Goal: Contribute content: Contribute content

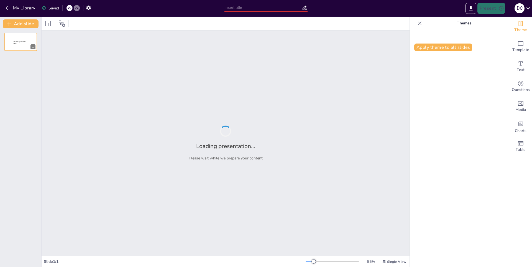
type input "Todo sobre los Pandas: ¡Conozcamos a estos adorables peludos!"
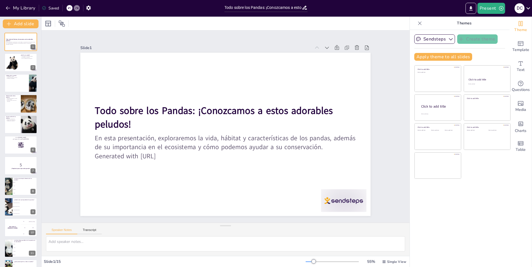
checkbox input "true"
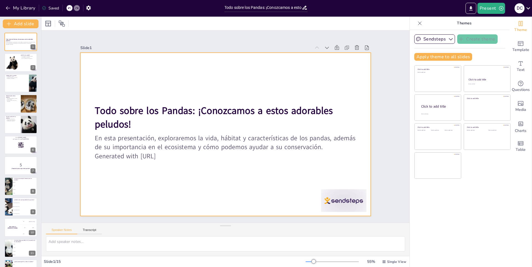
checkbox input "true"
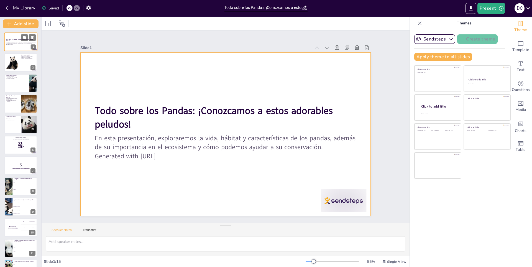
checkbox input "true"
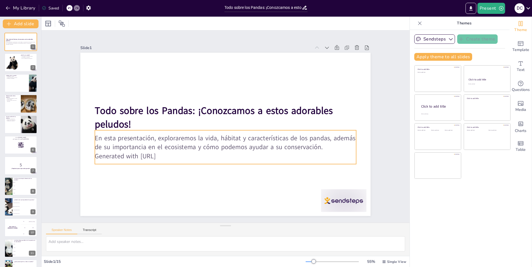
checkbox input "true"
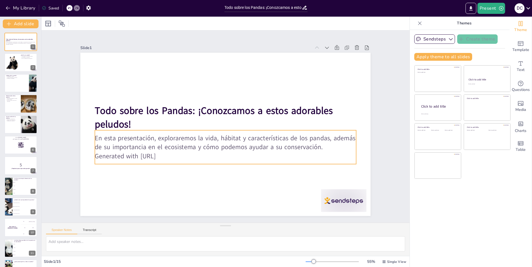
checkbox input "true"
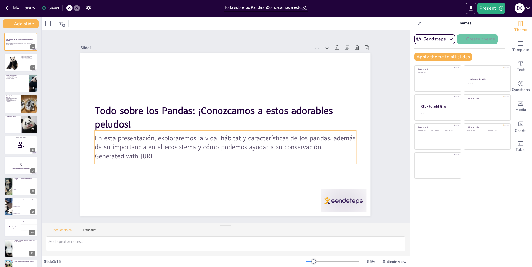
checkbox input "true"
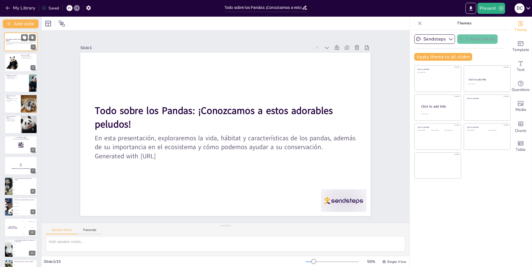
checkbox input "true"
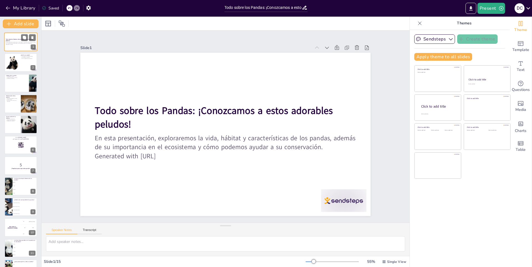
checkbox input "true"
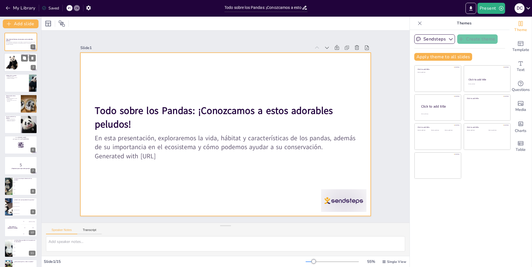
checkbox input "true"
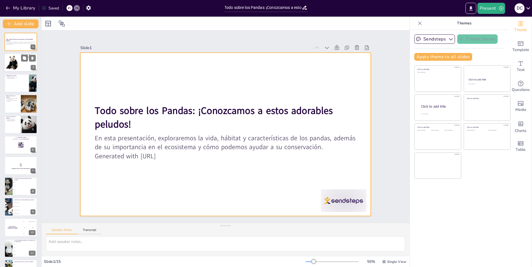
checkbox input "true"
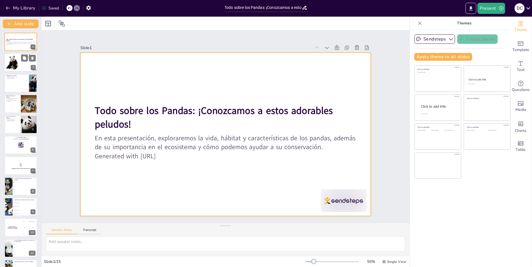
checkbox input "true"
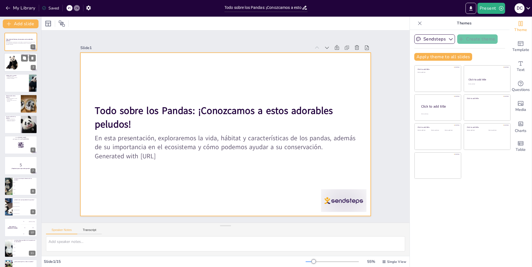
checkbox input "true"
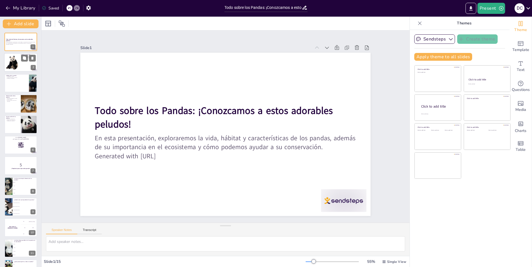
click at [19, 54] on div at bounding box center [12, 62] width 17 height 17
type textarea "Los pandas son mamíferos que pertenecen a la familia de los osos. Su pelaje bla…"
checkbox input "true"
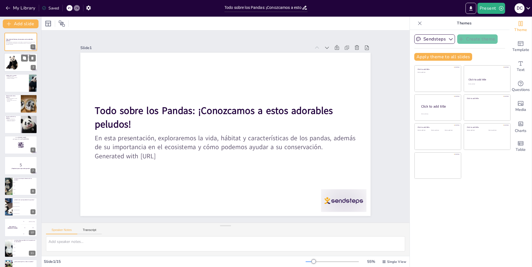
checkbox input "true"
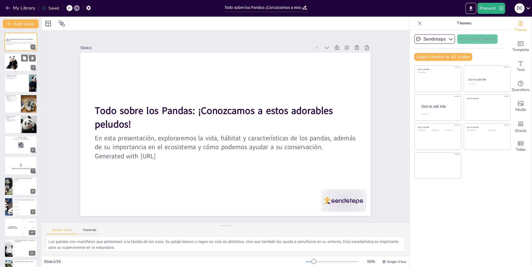
checkbox input "true"
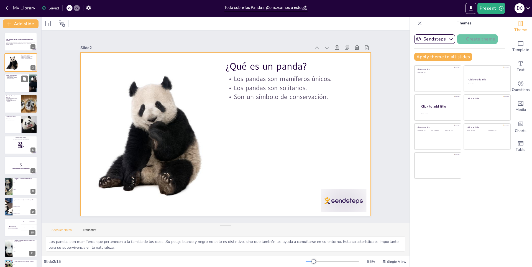
checkbox input "true"
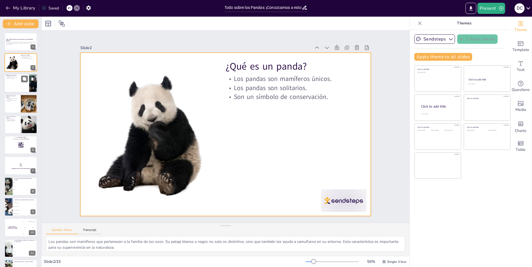
checkbox input "true"
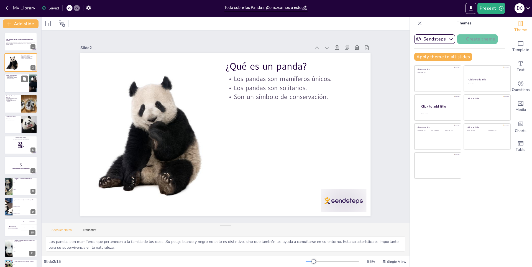
checkbox input "true"
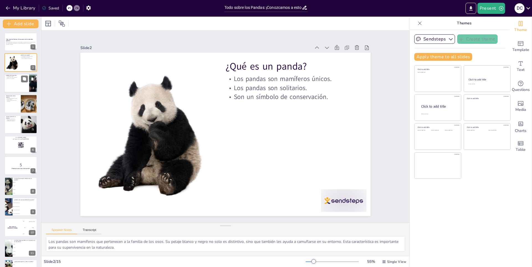
checkbox input "true"
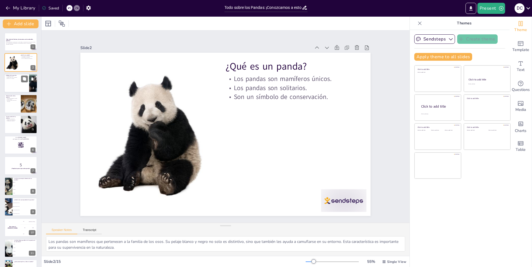
checkbox input "true"
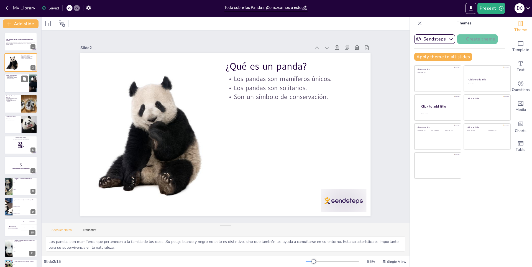
click at [17, 83] on div at bounding box center [20, 83] width 33 height 19
type textarea "El hábitat de los pandas es fundamental para su supervivencia. Sin un entorno a…"
checkbox input "true"
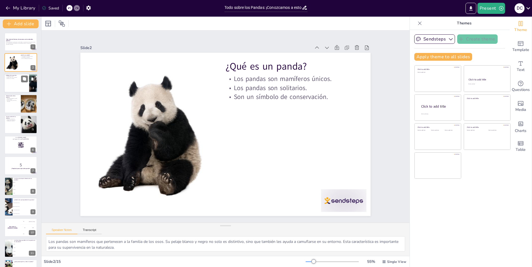
checkbox input "true"
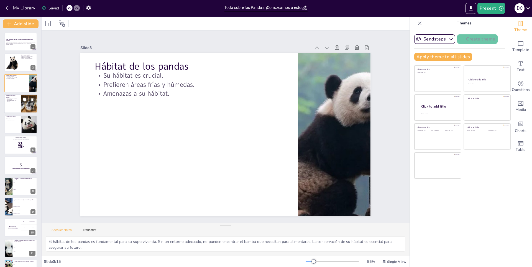
checkbox input "true"
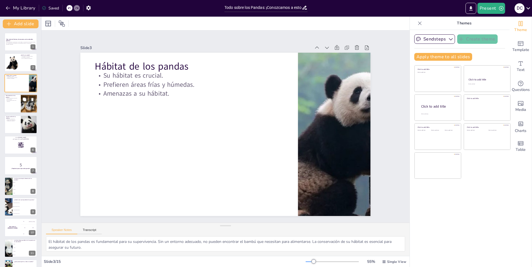
checkbox input "true"
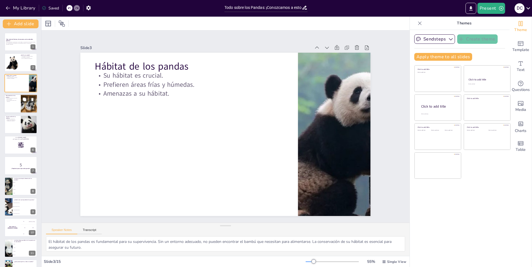
checkbox input "true"
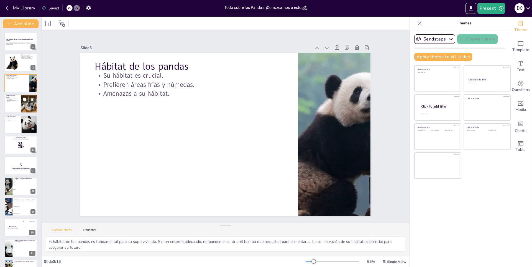
click at [19, 106] on div at bounding box center [20, 103] width 33 height 19
type textarea "La dieta de los pandas es casi exclusivamente de bambú, lo que los hace únicos …"
checkbox input "true"
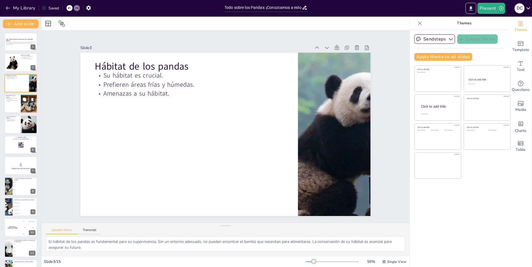
checkbox input "true"
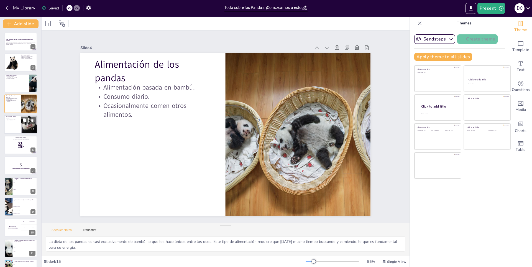
checkbox input "true"
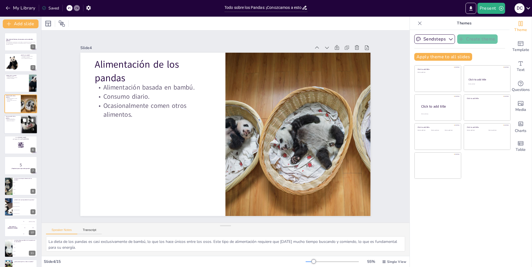
checkbox input "true"
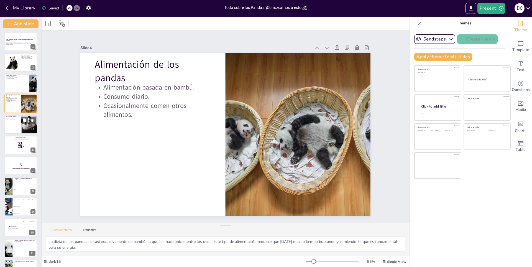
checkbox input "true"
click at [20, 119] on div at bounding box center [20, 124] width 33 height 19
type textarea "Los pandas están clasificados como vulnerables, lo que significa que su poblaci…"
checkbox input "true"
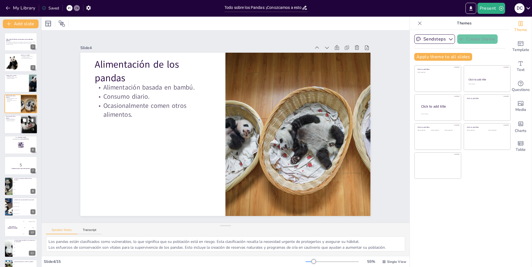
checkbox input "true"
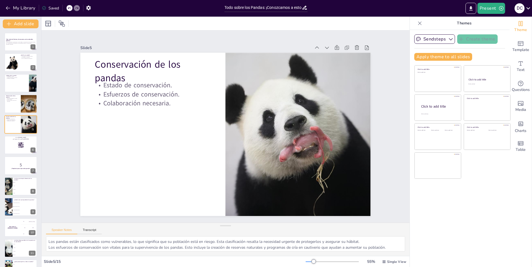
checkbox input "true"
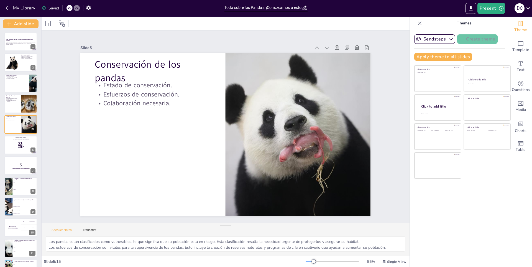
checkbox input "true"
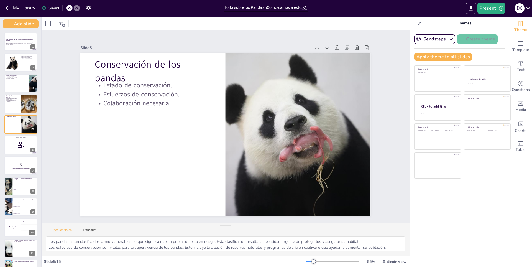
checkbox input "true"
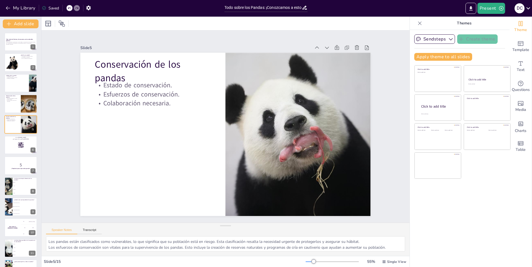
checkbox input "true"
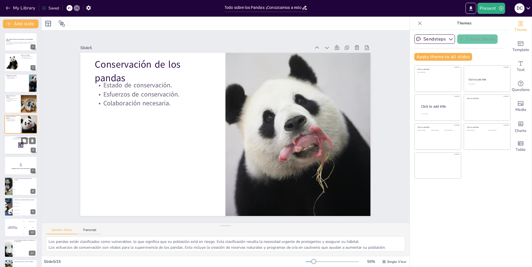
checkbox input "true"
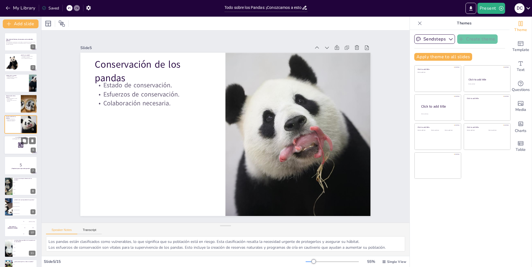
checkbox input "true"
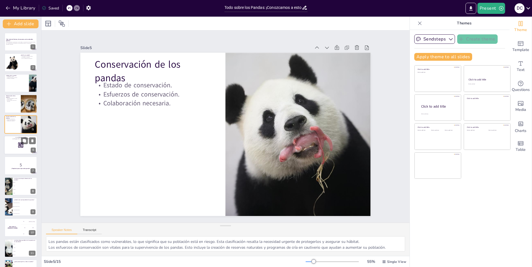
click at [17, 138] on p "Go to sendsteps.me" at bounding box center [21, 138] width 30 height 2
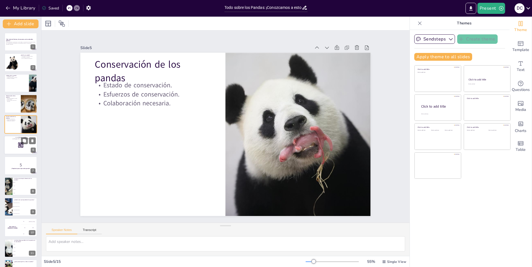
checkbox input "true"
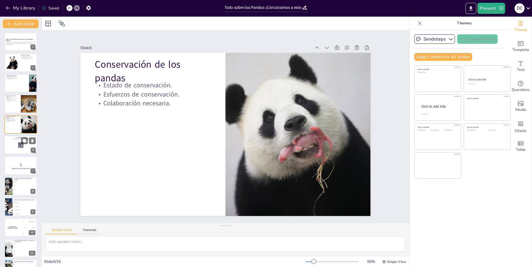
checkbox input "true"
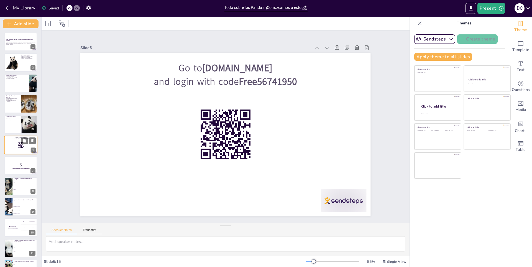
checkbox input "true"
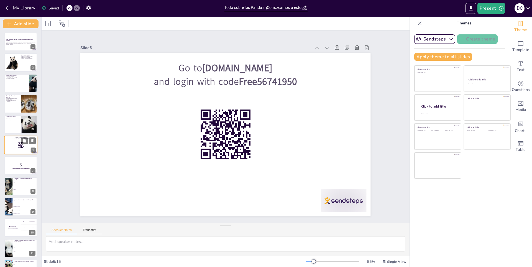
checkbox input "true"
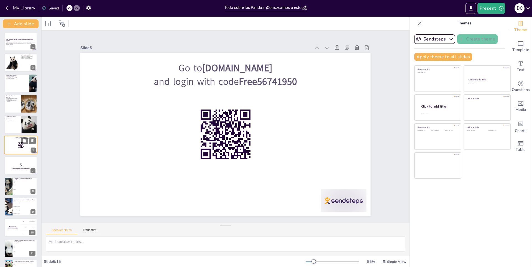
checkbox input "true"
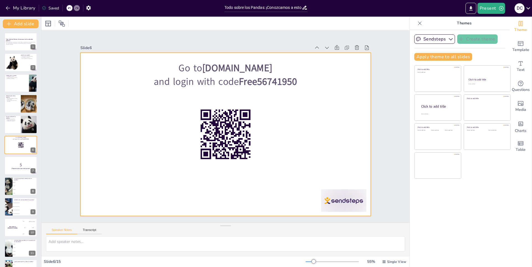
checkbox input "true"
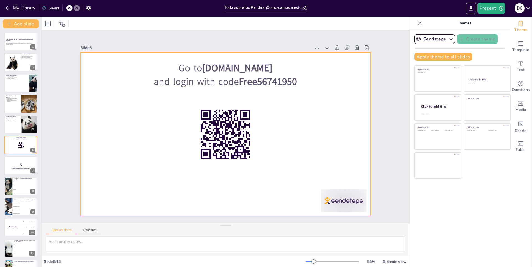
checkbox input "true"
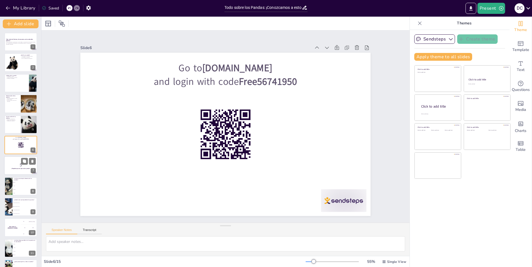
checkbox input "true"
click at [19, 161] on div at bounding box center [20, 165] width 33 height 19
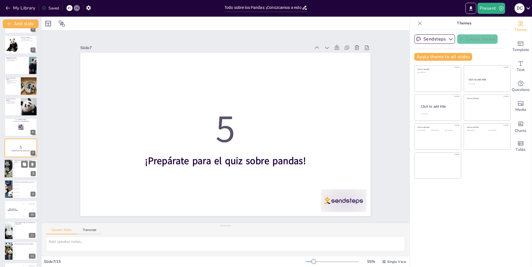
click at [22, 170] on li "Frutas" at bounding box center [24, 168] width 25 height 4
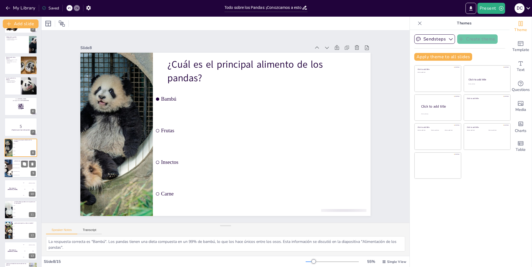
click at [24, 170] on li "India" at bounding box center [24, 172] width 25 height 4
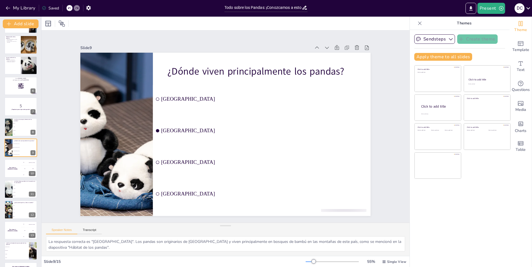
click at [22, 178] on div "Todo sobre los Pandas: ¡Conozcamos a estos adorables peludos! En esta presentac…" at bounding box center [20, 127] width 41 height 307
click at [19, 163] on div "The winner is Niels 🏆" at bounding box center [12, 168] width 17 height 19
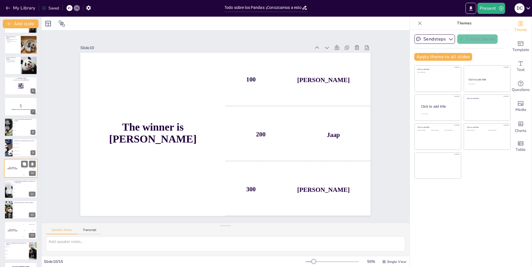
scroll to position [77, 0]
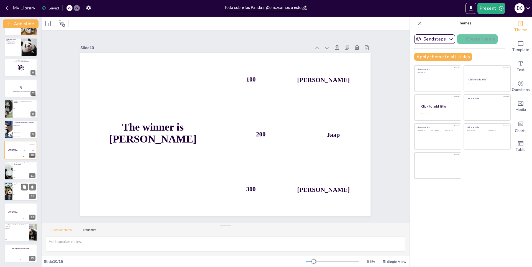
click at [16, 184] on p "¿Qué porcentaje de su dieta es bambú?" at bounding box center [25, 184] width 22 height 2
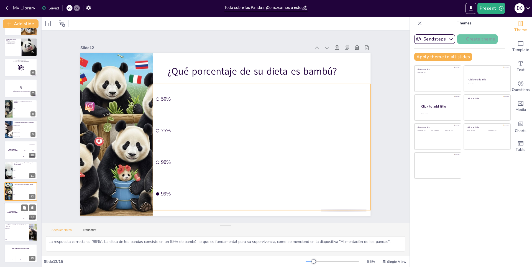
drag, startPoint x: 15, startPoint y: 198, endPoint x: 14, endPoint y: 207, distance: 9.1
click at [14, 200] on ul "50% 75% 90% 99%" at bounding box center [25, 193] width 25 height 14
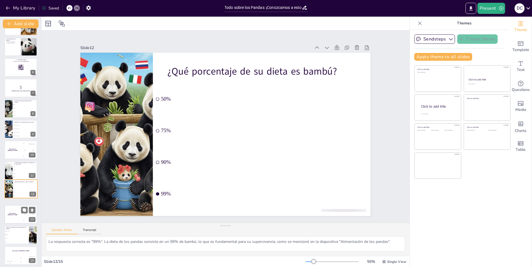
click at [14, 207] on div "The winner is Niels 🏆" at bounding box center [12, 214] width 16 height 18
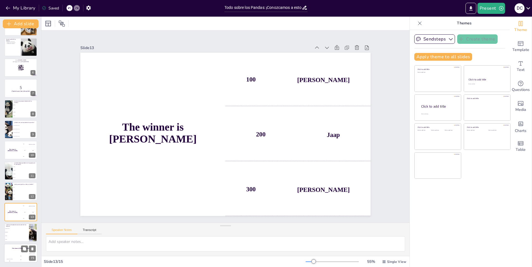
click at [11, 258] on div "Hasan 100" at bounding box center [9, 257] width 11 height 9
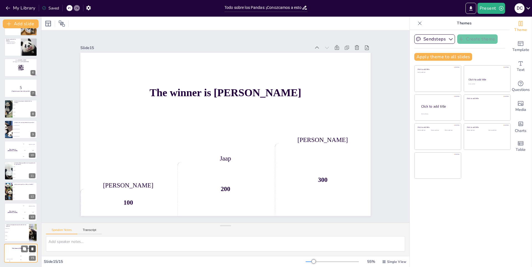
click at [34, 247] on icon at bounding box center [32, 249] width 4 height 4
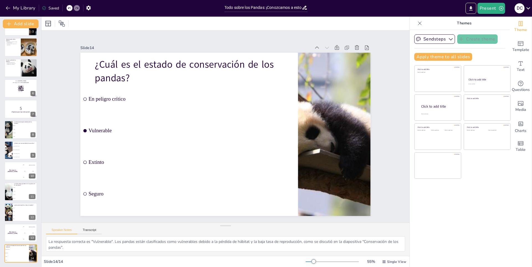
click at [34, 247] on icon at bounding box center [32, 249] width 4 height 4
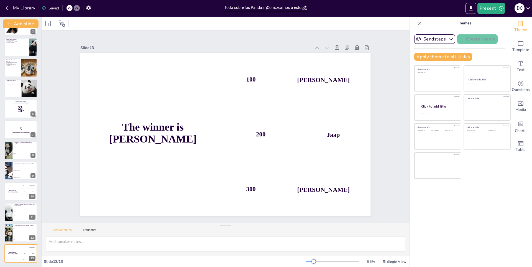
click at [34, 247] on icon at bounding box center [32, 249] width 4 height 4
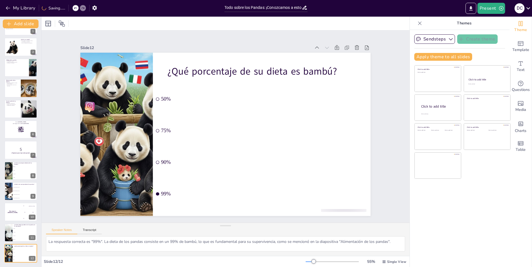
click at [34, 247] on icon at bounding box center [32, 249] width 4 height 4
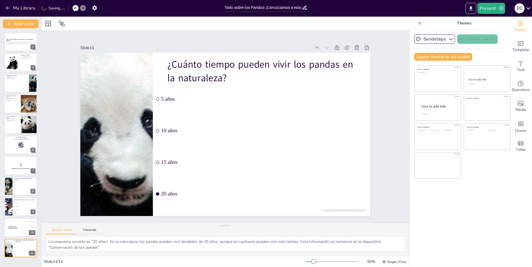
click at [34, 247] on span "10 años" at bounding box center [25, 247] width 23 height 1
click at [31, 242] on icon at bounding box center [32, 244] width 4 height 4
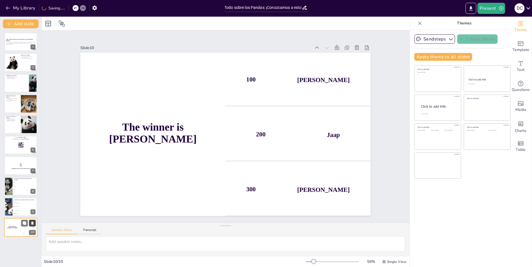
click at [32, 220] on button at bounding box center [32, 223] width 7 height 7
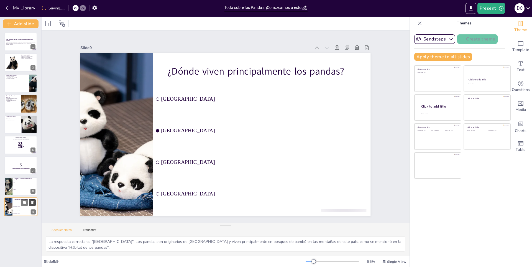
click at [34, 203] on icon at bounding box center [32, 203] width 4 height 4
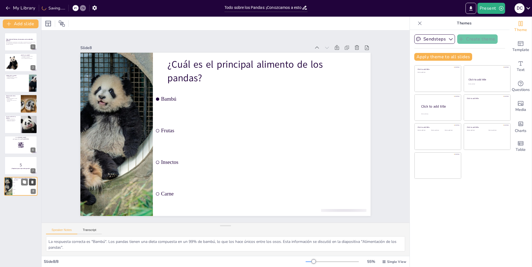
click at [35, 179] on button at bounding box center [32, 181] width 7 height 7
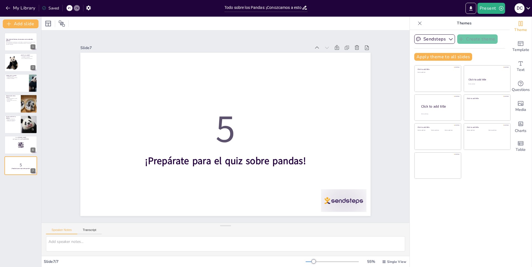
click at [42, 22] on div at bounding box center [226, 24] width 368 height 14
click at [47, 23] on icon at bounding box center [48, 24] width 6 height 6
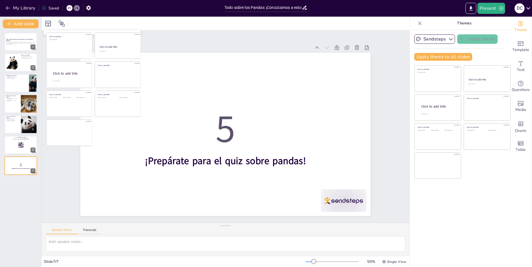
click at [59, 186] on div "Slide 1 Todo sobre los Pandas: ¡Conozcamos a estos adorables peludos! En esta p…" at bounding box center [225, 127] width 386 height 230
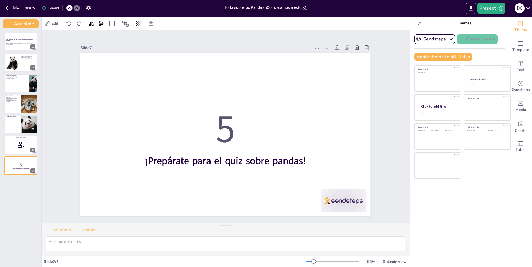
click at [86, 230] on button "Transcript" at bounding box center [89, 231] width 25 height 6
click at [355, 231] on button "Google US English (en-US)" at bounding box center [363, 230] width 55 height 9
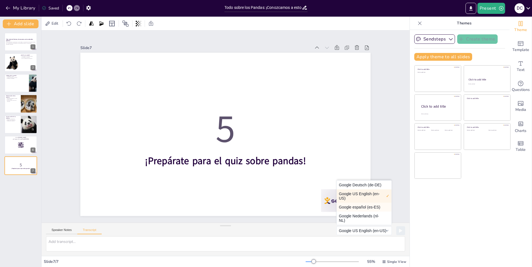
click at [354, 209] on button "Google español (es-ES)" at bounding box center [364, 207] width 55 height 9
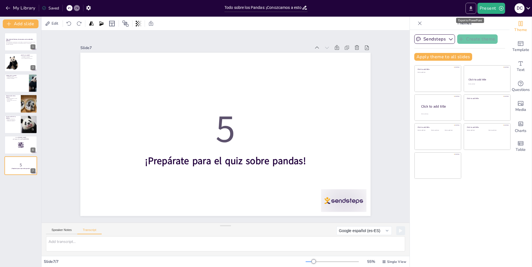
click at [474, 9] on button "Export to PowerPoint" at bounding box center [471, 8] width 11 height 11
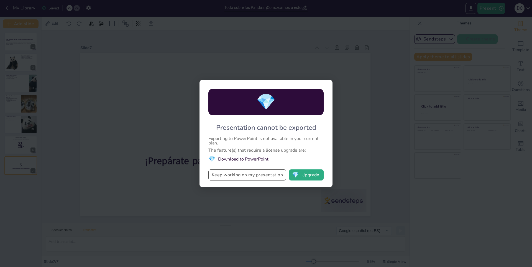
click at [258, 172] on button "Keep working on my presentation" at bounding box center [247, 174] width 78 height 11
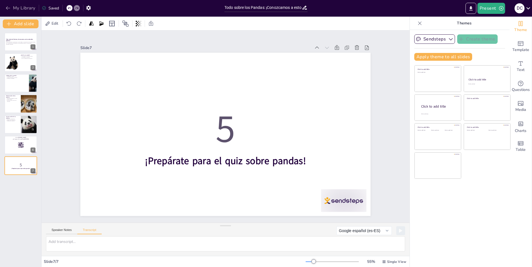
click at [20, 8] on button "My Library" at bounding box center [21, 8] width 34 height 9
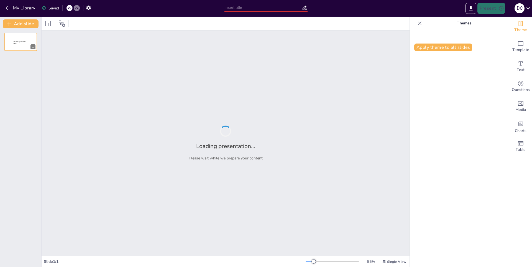
type input "Todo lo que necesitas saber sobre '...' en 10 minutos"
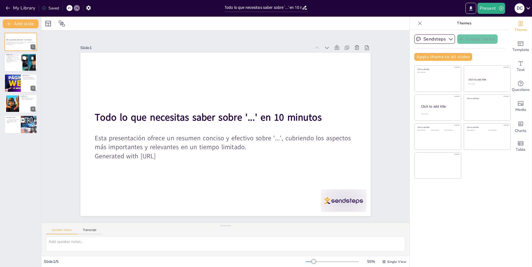
click at [10, 60] on p "Es fundamental para la adaptación en un entorno cambiante." at bounding box center [13, 60] width 15 height 2
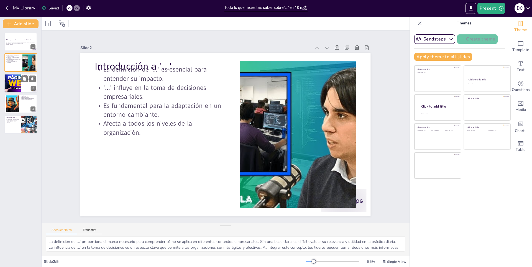
click at [9, 83] on div at bounding box center [12, 83] width 33 height 19
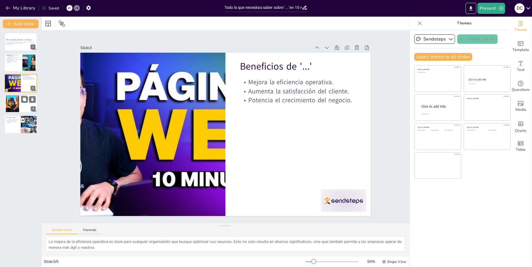
click at [8, 101] on div at bounding box center [12, 103] width 25 height 17
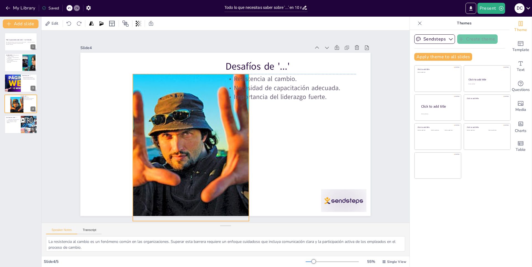
drag, startPoint x: 152, startPoint y: 129, endPoint x: 165, endPoint y: 142, distance: 18.6
click at [174, 145] on div at bounding box center [188, 143] width 235 height 169
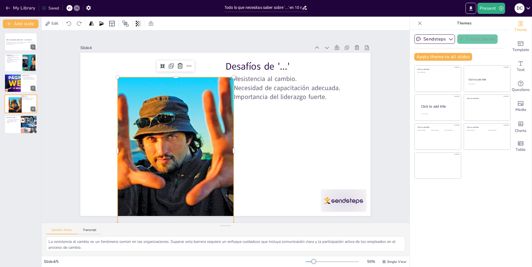
click at [160, 141] on div at bounding box center [175, 150] width 221 height 147
drag, startPoint x: 160, startPoint y: 140, endPoint x: 158, endPoint y: 135, distance: 5.4
click at [159, 138] on div at bounding box center [173, 145] width 235 height 169
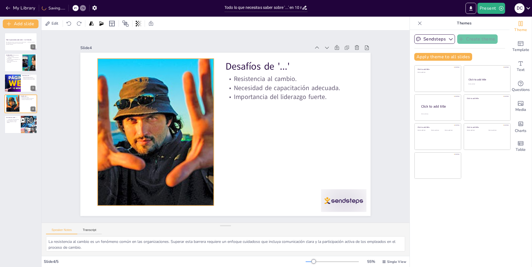
drag, startPoint x: 153, startPoint y: 123, endPoint x: 137, endPoint y: 114, distance: 18.4
click at [137, 114] on div at bounding box center [174, 78] width 257 height 262
click at [9, 80] on div at bounding box center [12, 83] width 33 height 19
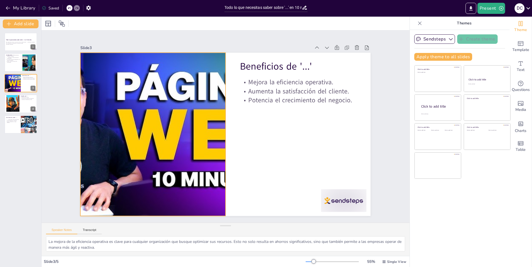
click at [209, 53] on div at bounding box center [153, 126] width 306 height 193
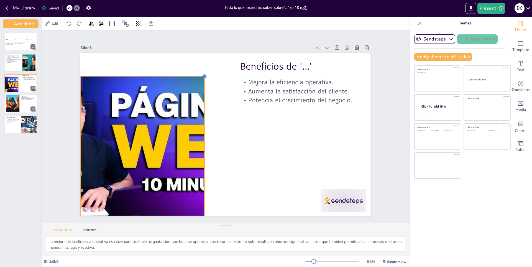
drag, startPoint x: 219, startPoint y: 50, endPoint x: 187, endPoint y: 75, distance: 41.3
click at [187, 75] on div "Beneficios de '...' Mejora la eficiencia operativa. Aumenta la satisfacción del…" at bounding box center [221, 132] width 331 height 303
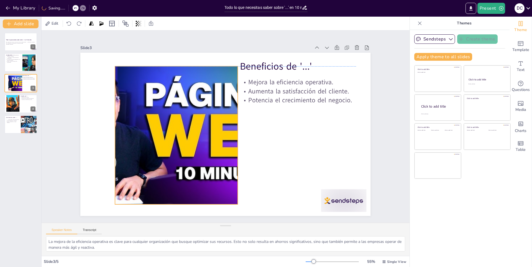
drag, startPoint x: 155, startPoint y: 102, endPoint x: 103, endPoint y: 124, distance: 56.4
click at [189, 91] on div at bounding box center [176, 130] width 258 height 163
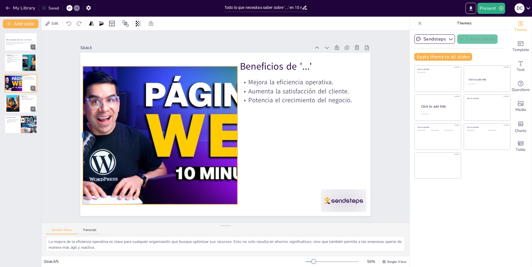
drag, startPoint x: 110, startPoint y: 131, endPoint x: 78, endPoint y: 137, distance: 32.6
click at [78, 137] on div at bounding box center [80, 120] width 19 height 138
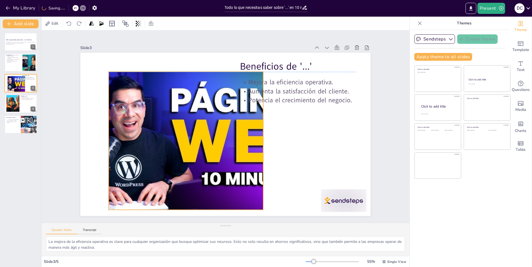
drag, startPoint x: 186, startPoint y: 135, endPoint x: 221, endPoint y: 140, distance: 35.0
click at [221, 139] on div at bounding box center [198, 130] width 280 height 226
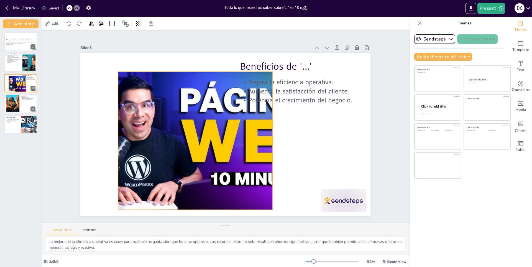
click at [126, 77] on div at bounding box center [210, 139] width 258 height 163
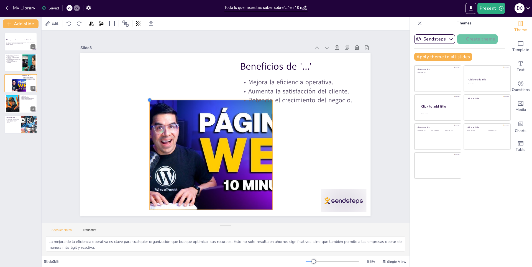
drag, startPoint x: 114, startPoint y: 70, endPoint x: 151, endPoint y: 100, distance: 47.1
click at [151, 100] on div "Beneficios de '...' Mejora la eficiencia operativa. Aumenta la satisfacción del…" at bounding box center [225, 134] width 306 height 193
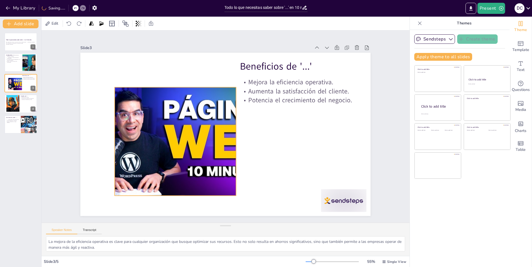
drag, startPoint x: 250, startPoint y: 149, endPoint x: 215, endPoint y: 134, distance: 38.6
click at [214, 134] on div at bounding box center [188, 141] width 193 height 108
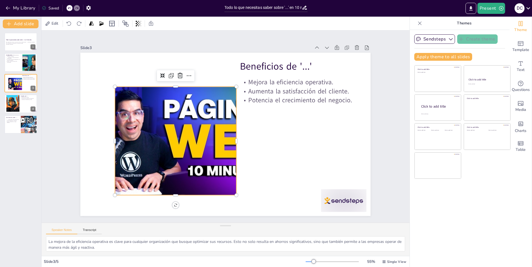
click at [230, 136] on div at bounding box center [187, 137] width 203 height 128
click at [232, 137] on div at bounding box center [185, 128] width 217 height 163
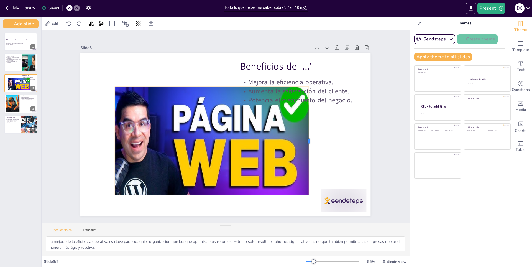
drag, startPoint x: 232, startPoint y: 139, endPoint x: 303, endPoint y: 150, distance: 71.2
click at [304, 150] on div "Beneficios de '...' Mejora la eficiencia operativa. Aumenta la satisfacción del…" at bounding box center [224, 134] width 318 height 220
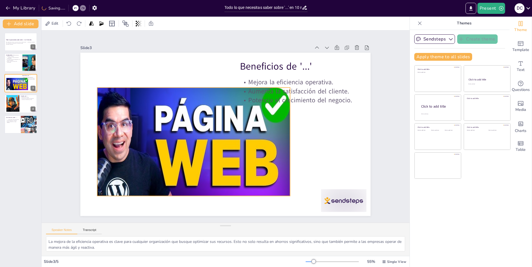
drag, startPoint x: 302, startPoint y: 151, endPoint x: 284, endPoint y: 152, distance: 17.8
click at [284, 152] on div at bounding box center [178, 158] width 230 height 172
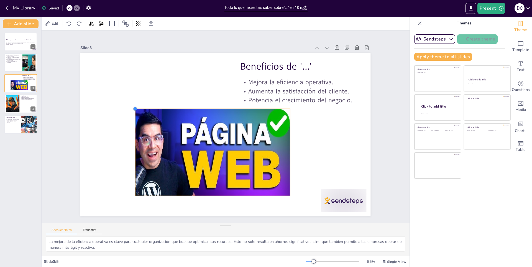
drag, startPoint x: 94, startPoint y: 86, endPoint x: 132, endPoint y: 108, distance: 43.7
click at [135, 102] on div at bounding box center [137, 99] width 5 height 5
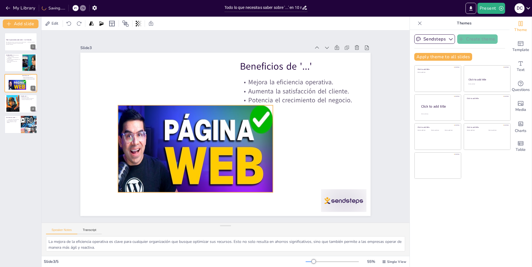
drag, startPoint x: 234, startPoint y: 144, endPoint x: 210, endPoint y: 131, distance: 26.9
click at [217, 139] on div at bounding box center [185, 165] width 173 height 120
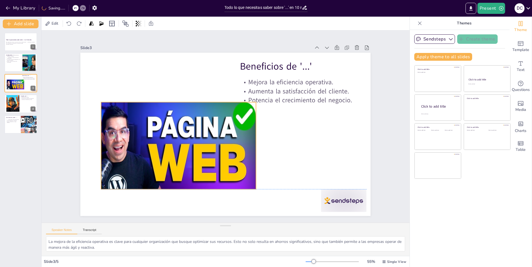
drag, startPoint x: 210, startPoint y: 131, endPoint x: 198, endPoint y: 135, distance: 12.7
click at [198, 135] on div at bounding box center [163, 101] width 199 height 211
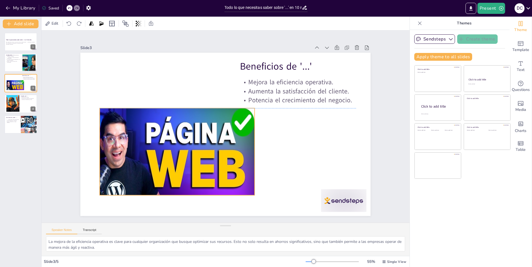
drag, startPoint x: 195, startPoint y: 152, endPoint x: 193, endPoint y: 158, distance: 6.3
click at [193, 158] on div at bounding box center [163, 162] width 185 height 138
click at [7, 100] on div at bounding box center [12, 103] width 25 height 17
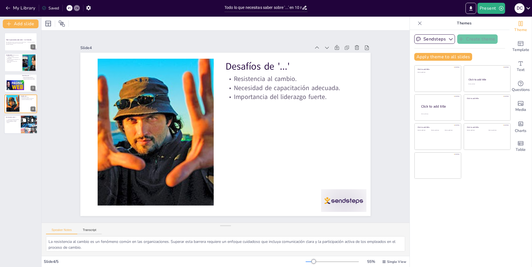
click at [25, 129] on div at bounding box center [28, 124] width 33 height 19
type textarea "Reconocer que '...' es fundamental para el éxito empresarial es el primer paso …"
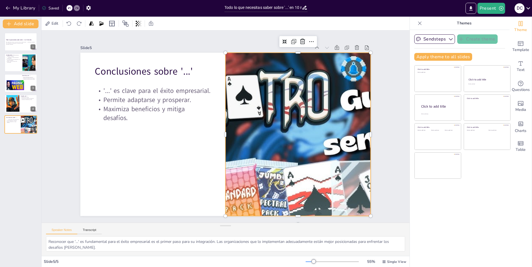
click at [341, 113] on div at bounding box center [295, 149] width 318 height 220
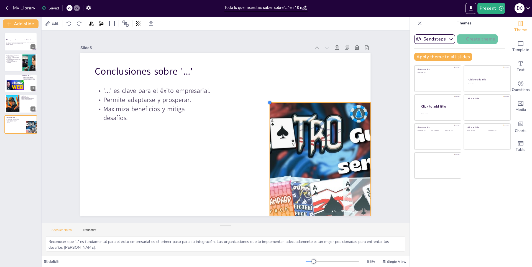
drag, startPoint x: 223, startPoint y: 50, endPoint x: 309, endPoint y: 107, distance: 103.2
click at [309, 107] on div "Conclusiones sobre '...' '...' es clave para el éxito empresarial. Permite adap…" at bounding box center [224, 134] width 318 height 220
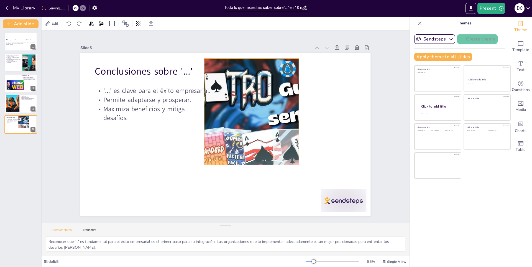
drag, startPoint x: 362, startPoint y: 153, endPoint x: 291, endPoint y: 98, distance: 89.8
click at [291, 98] on div at bounding box center [253, 118] width 207 height 144
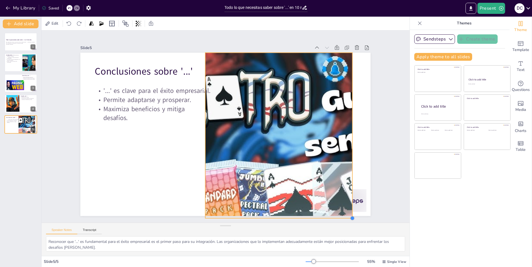
drag, startPoint x: 295, startPoint y: 158, endPoint x: 347, endPoint y: 164, distance: 52.7
click at [347, 164] on div "Conclusiones sobre '...' '...' es clave para el éxito empresarial. Permite adap…" at bounding box center [223, 133] width 326 height 245
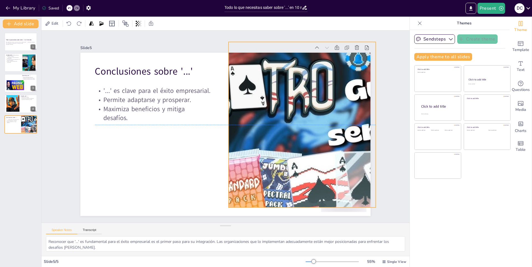
drag, startPoint x: 342, startPoint y: 160, endPoint x: 365, endPoint y: 150, distance: 25.2
click at [365, 150] on div at bounding box center [302, 132] width 310 height 195
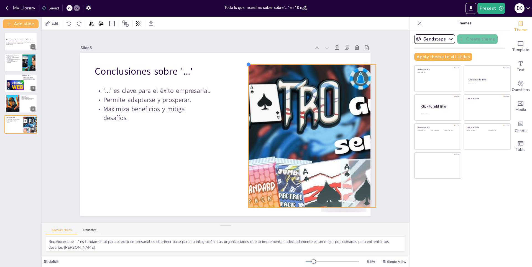
drag, startPoint x: 224, startPoint y: 38, endPoint x: 244, endPoint y: 96, distance: 61.3
click at [244, 96] on div "Conclusiones sobre '...' '...' es clave para el éxito empresarial. Permite adap…" at bounding box center [223, 133] width 326 height 245
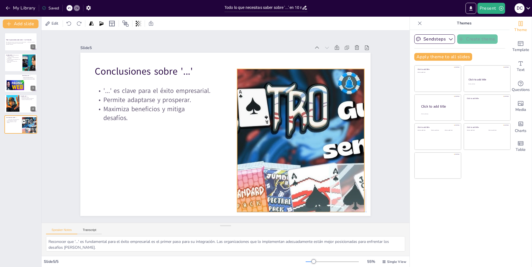
drag, startPoint x: 312, startPoint y: 109, endPoint x: 300, endPoint y: 112, distance: 11.7
click at [300, 112] on div at bounding box center [283, 176] width 291 height 251
click at [20, 8] on button "My Library" at bounding box center [21, 8] width 34 height 9
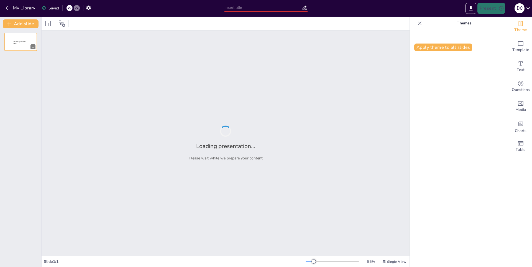
type input "Estadísticas Clave del Voleibol: Informe Anual"
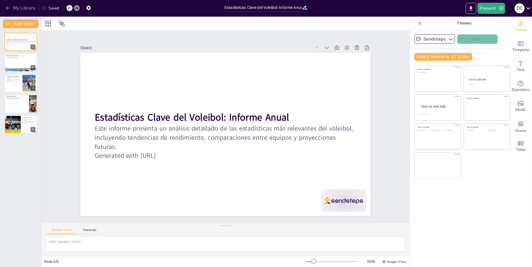
click at [19, 8] on button "My Library" at bounding box center [21, 8] width 34 height 9
